Goal: Navigation & Orientation: Find specific page/section

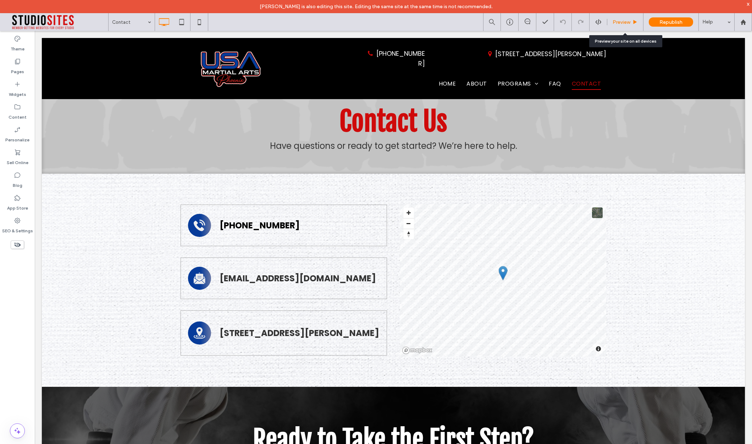
click at [624, 23] on span "Preview" at bounding box center [622, 22] width 18 height 6
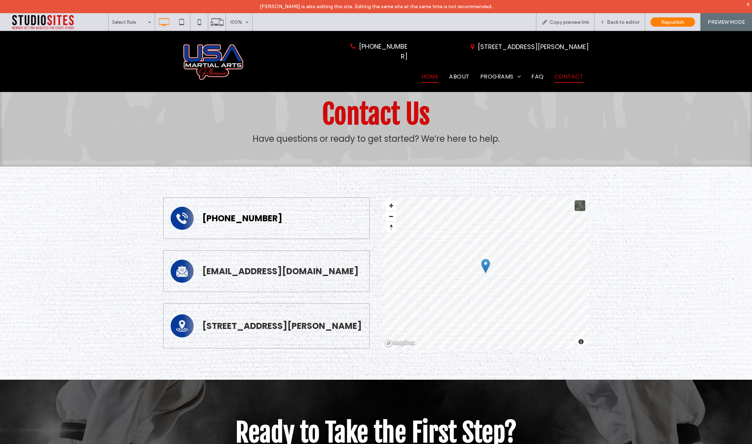
click at [435, 71] on span "Home" at bounding box center [430, 77] width 17 height 12
click at [199, 22] on icon at bounding box center [199, 22] width 14 height 14
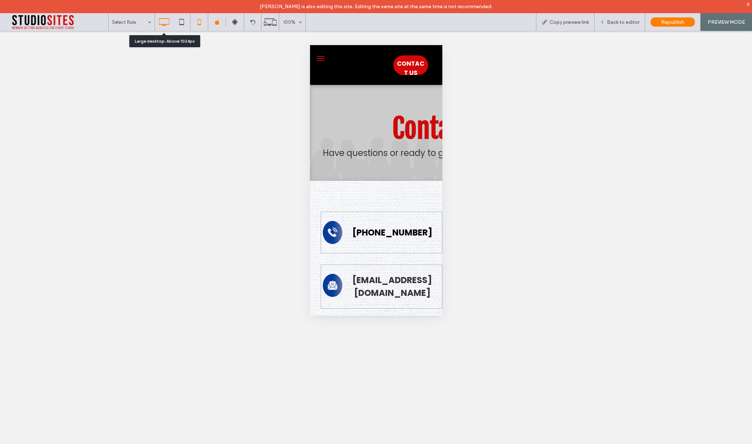
click at [169, 21] on use at bounding box center [164, 22] width 10 height 8
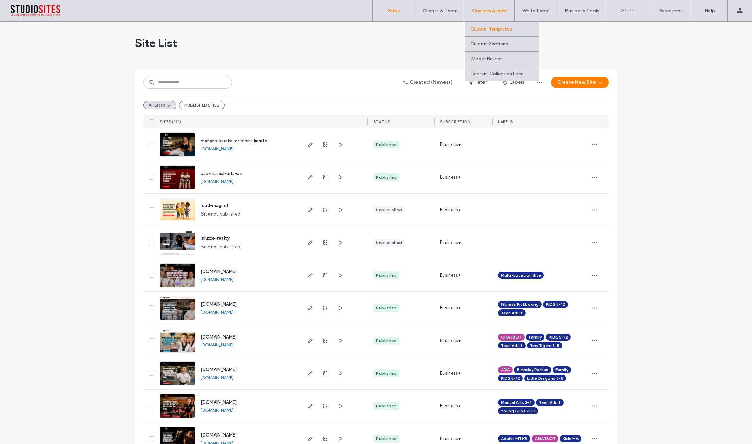
click at [482, 29] on label "Custom Templates" at bounding box center [492, 28] width 42 height 5
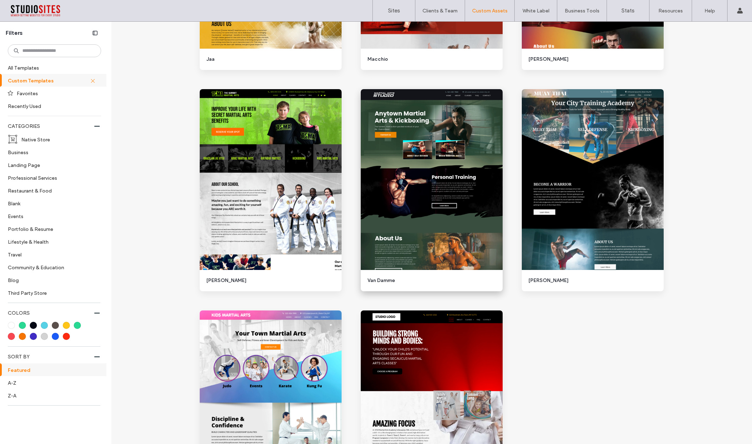
scroll to position [544, 0]
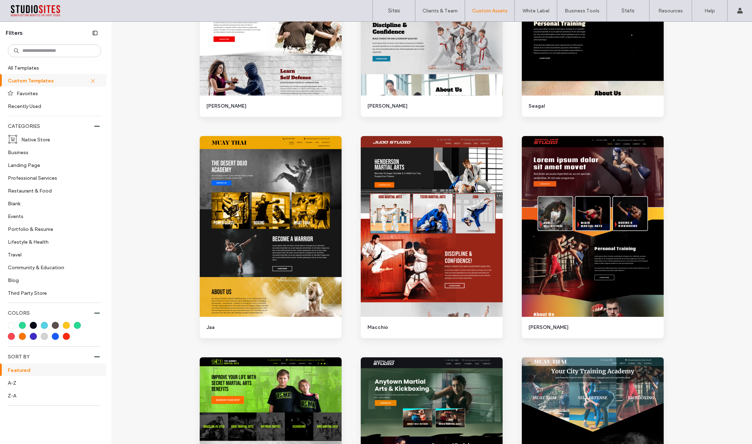
scroll to position [0, 0]
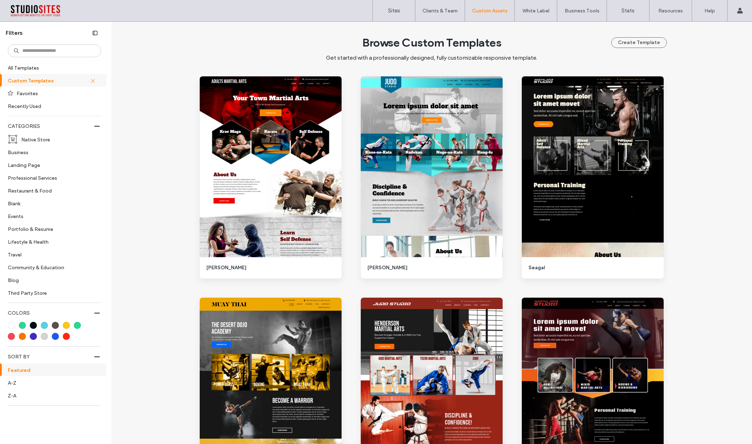
click at [424, 48] on span "Browse Custom Templates" at bounding box center [431, 42] width 139 height 14
click at [630, 43] on button "Create Template" at bounding box center [640, 43] width 56 height 11
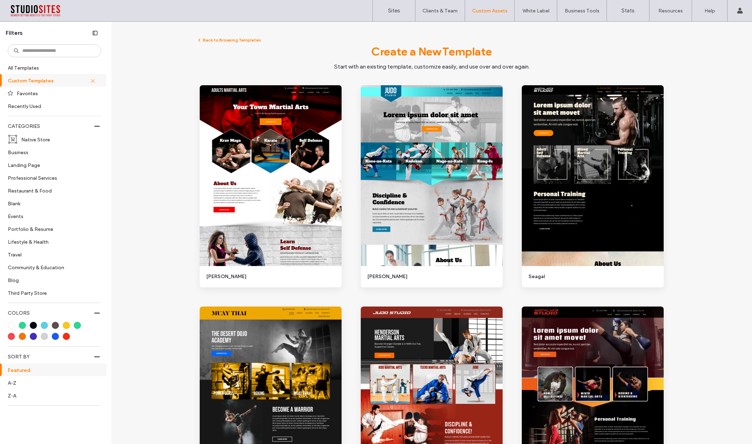
click at [511, 54] on div "Create a New Template Start with an existing template, customize easily, and us…" at bounding box center [432, 57] width 471 height 26
click at [491, 31] on label "Custom Templates" at bounding box center [492, 28] width 42 height 5
click at [224, 37] on button "Back to Browsing Templates" at bounding box center [229, 40] width 65 height 9
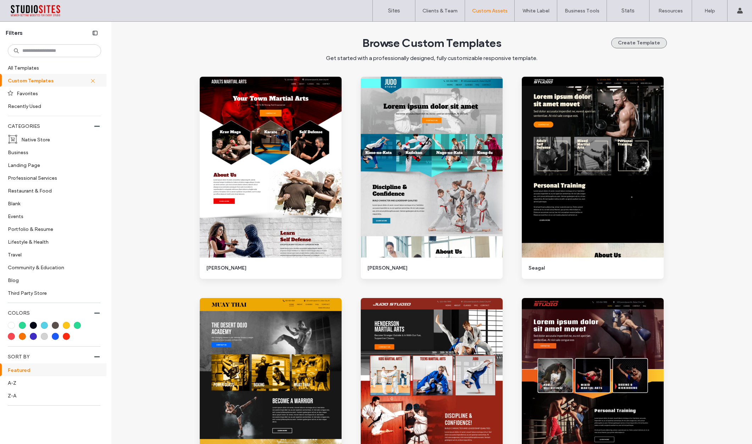
click at [630, 42] on button "Create Template" at bounding box center [640, 43] width 56 height 11
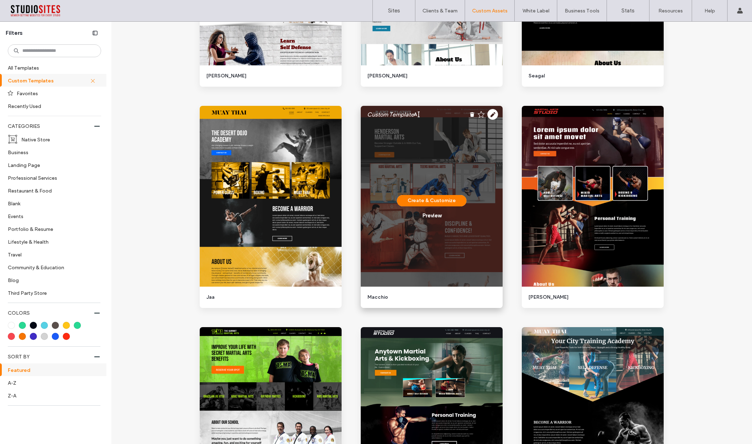
scroll to position [552, 0]
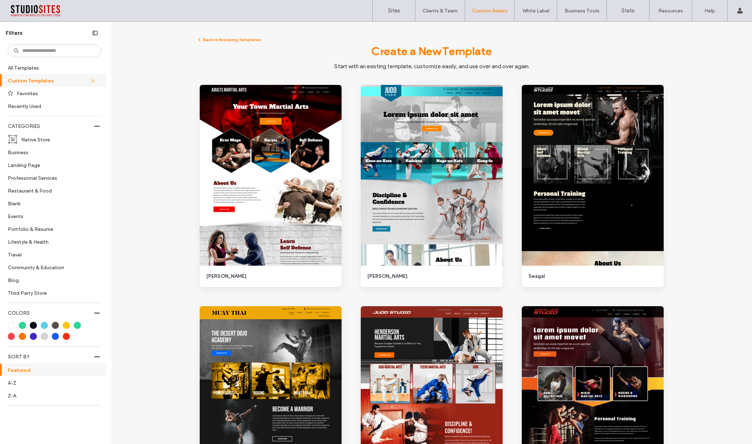
scroll to position [0, 0]
click at [221, 40] on button "Back to Browsing Templates" at bounding box center [229, 40] width 65 height 9
